Goal: Check status: Check status

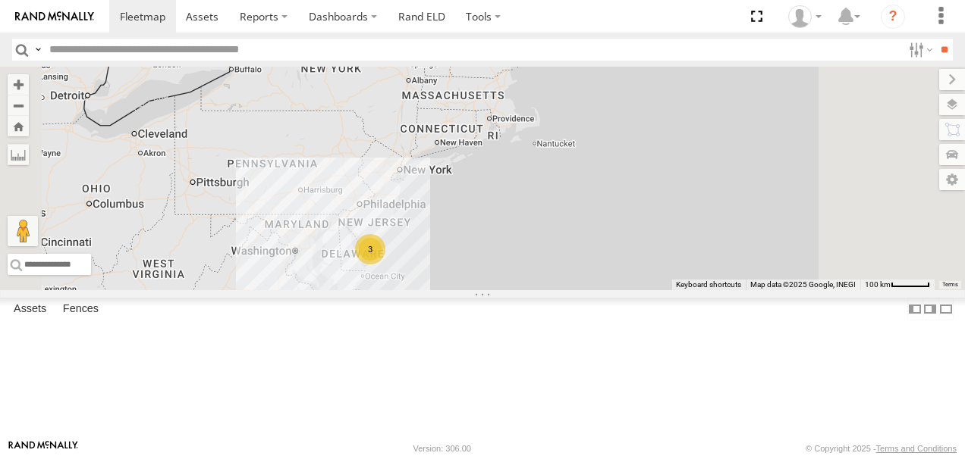
drag, startPoint x: 664, startPoint y: 178, endPoint x: 613, endPoint y: 345, distance: 174.6
click at [613, 290] on div "245048 [PERSON_NAME] 3" at bounding box center [482, 179] width 965 height 224
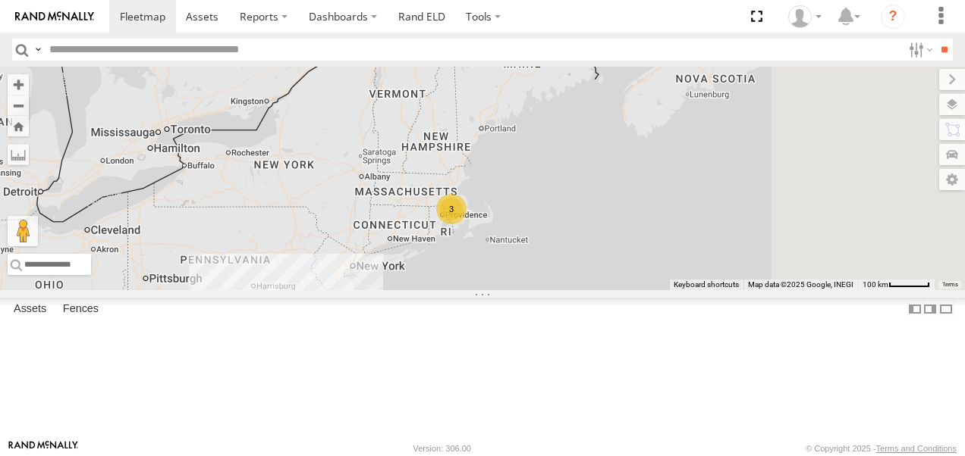
drag, startPoint x: 784, startPoint y: 196, endPoint x: 729, endPoint y: 326, distance: 141.4
click at [729, 290] on div "245048 [PERSON_NAME] 3 3" at bounding box center [482, 179] width 965 height 224
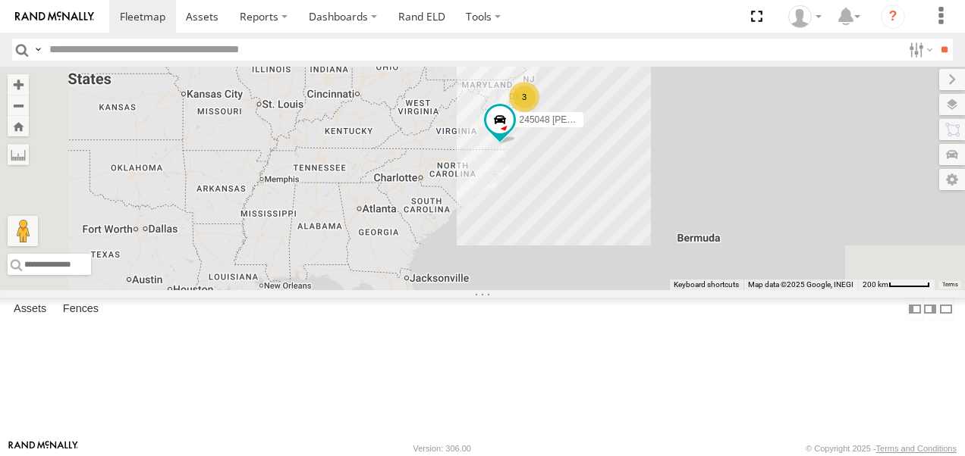
drag, startPoint x: 739, startPoint y: 350, endPoint x: 840, endPoint y: 112, distance: 258.6
click at [840, 112] on div "245048 [PERSON_NAME] 3 3" at bounding box center [482, 179] width 965 height 224
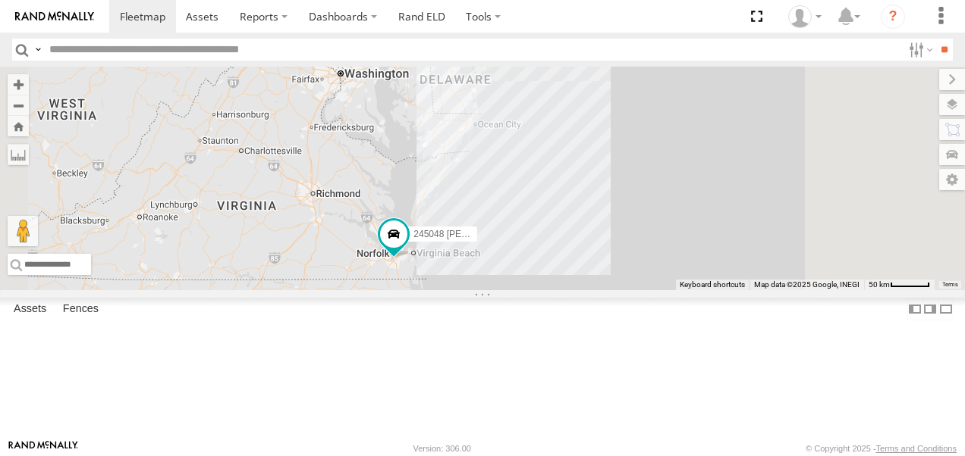
drag, startPoint x: 679, startPoint y: 126, endPoint x: 631, endPoint y: 370, distance: 248.9
click at [631, 290] on div "245048 [PERSON_NAME]" at bounding box center [482, 179] width 965 height 224
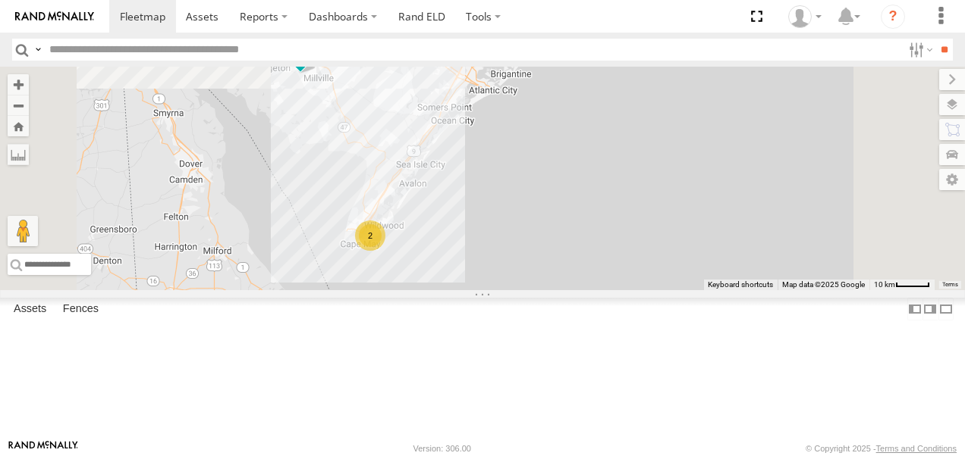
drag, startPoint x: 707, startPoint y: 113, endPoint x: 751, endPoint y: 350, distance: 241.4
click at [751, 290] on div "245048 [PERSON_NAME] 245047 [PERSON_NAME] 2" at bounding box center [482, 179] width 965 height 224
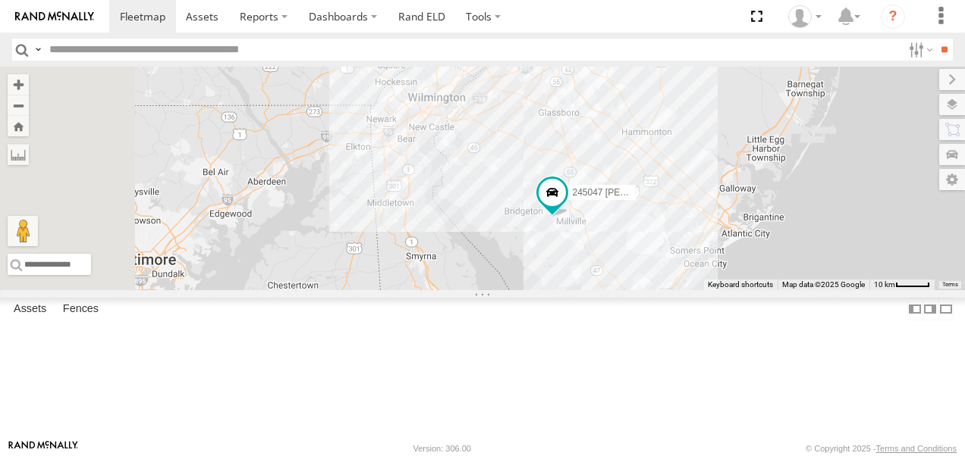
drag, startPoint x: 454, startPoint y: 130, endPoint x: 691, endPoint y: 202, distance: 247.1
click at [691, 202] on div "245048 [PERSON_NAME] 245047 [PERSON_NAME] 2" at bounding box center [482, 179] width 965 height 224
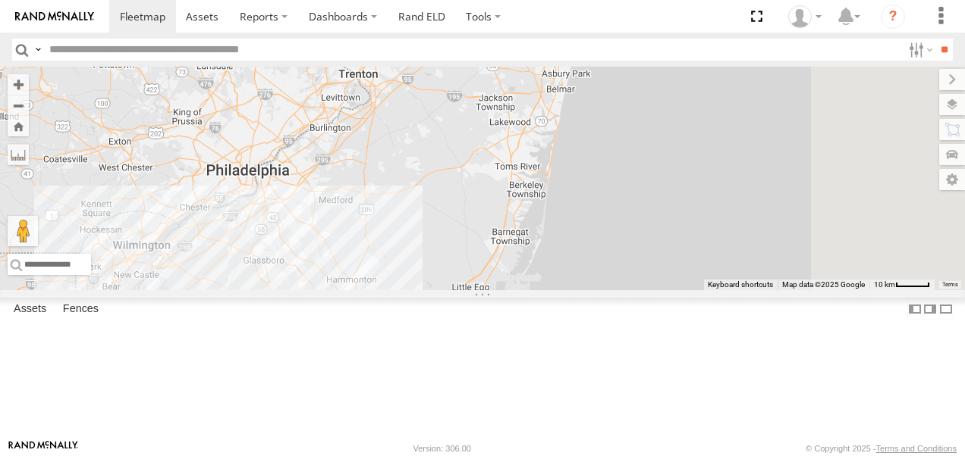
drag, startPoint x: 780, startPoint y: 176, endPoint x: 475, endPoint y: 329, distance: 341.1
click at [475, 290] on div "245048 [PERSON_NAME] 245047 [PERSON_NAME] 2" at bounding box center [482, 179] width 965 height 224
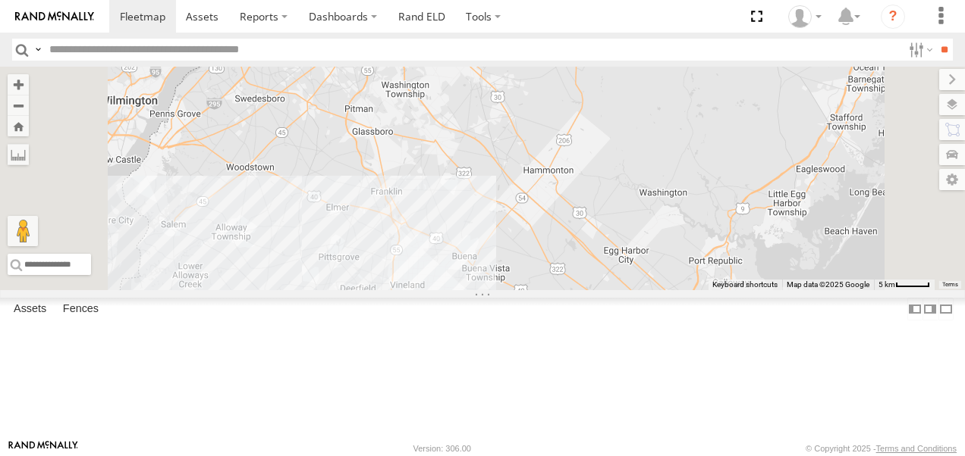
click at [371, 328] on span at bounding box center [357, 314] width 27 height 27
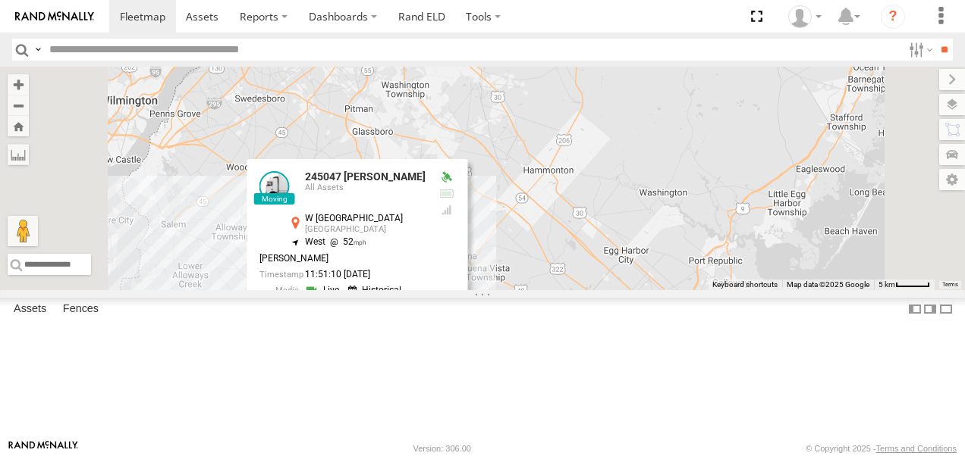
click at [795, 290] on div "245048 [PERSON_NAME] 245047 [PERSON_NAME] 245047 [PERSON_NAME] [GEOGRAPHIC_DATA…" at bounding box center [482, 179] width 965 height 224
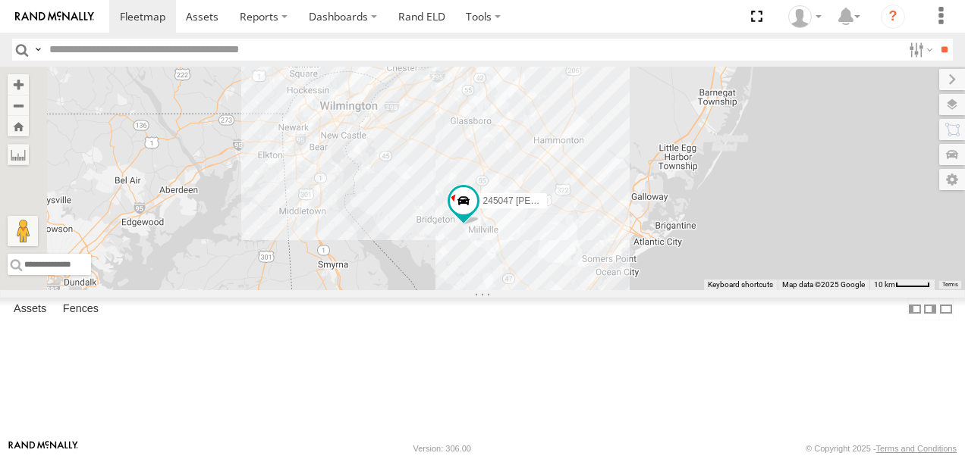
drag, startPoint x: 692, startPoint y: 384, endPoint x: 695, endPoint y: 309, distance: 75.1
click at [695, 290] on div "245048 [PERSON_NAME] 245047 [PERSON_NAME]" at bounding box center [482, 179] width 965 height 224
